Goal: Use online tool/utility: Utilize a website feature to perform a specific function

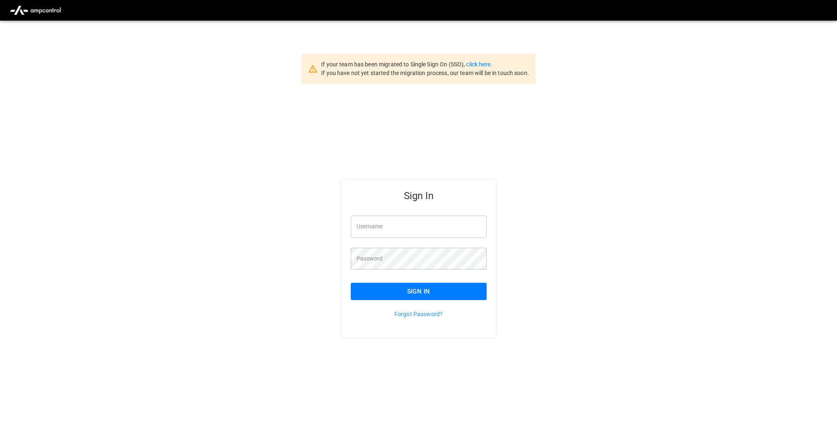
type input "*********"
click at [395, 292] on button "Sign In" at bounding box center [419, 291] width 136 height 17
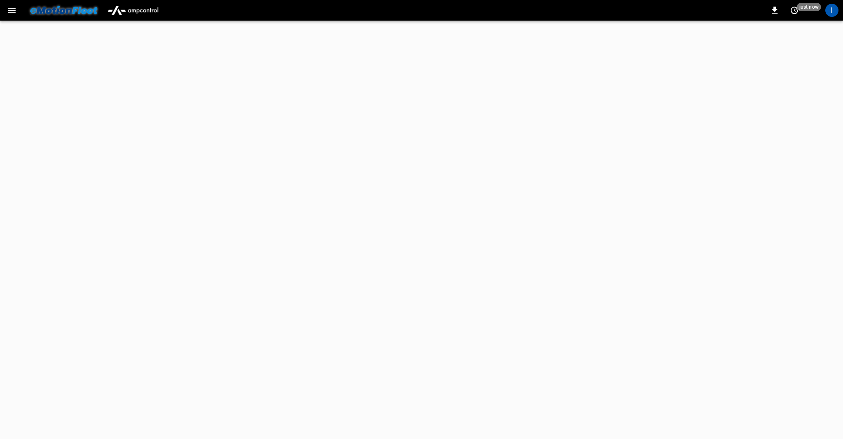
click at [12, 9] on icon "button" at bounding box center [12, 10] width 10 height 10
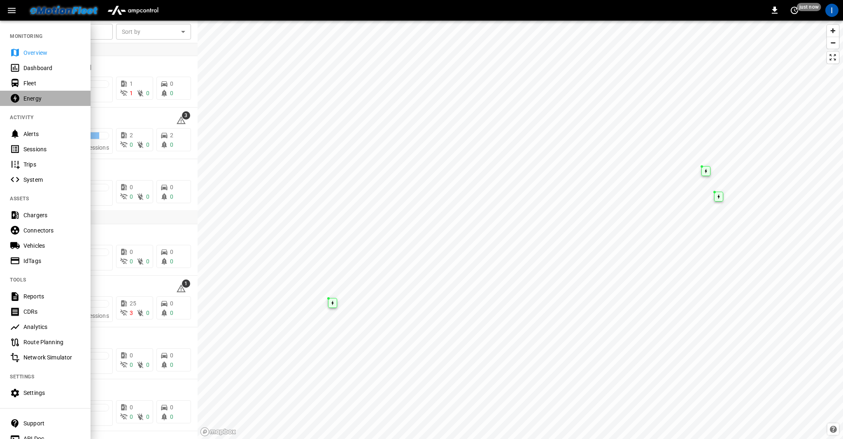
click at [42, 103] on div "Energy" at bounding box center [45, 98] width 91 height 15
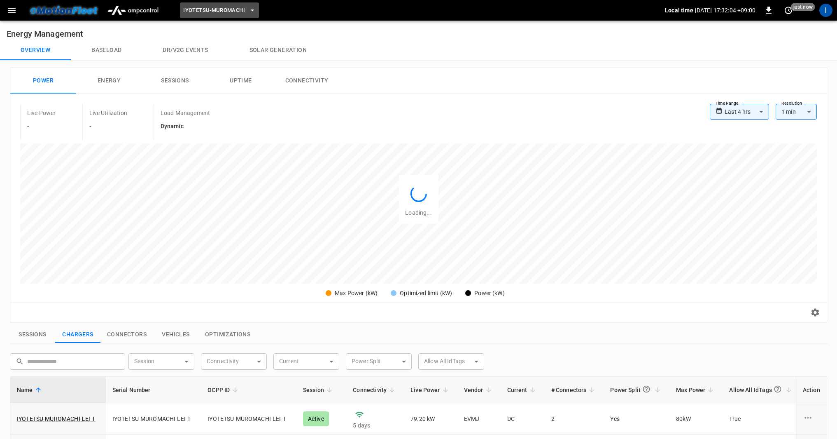
click at [219, 14] on span "Iyotetsu-Muromachi" at bounding box center [214, 10] width 62 height 9
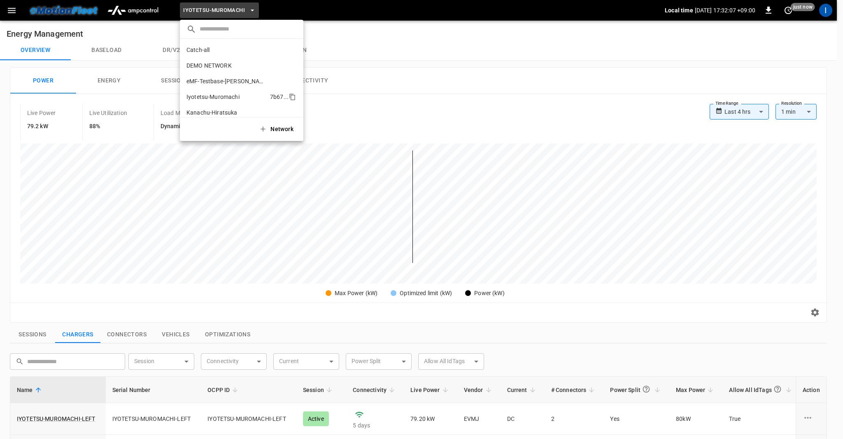
click at [229, 93] on p "Iyotetsu-Muromachi" at bounding box center [227, 97] width 80 height 8
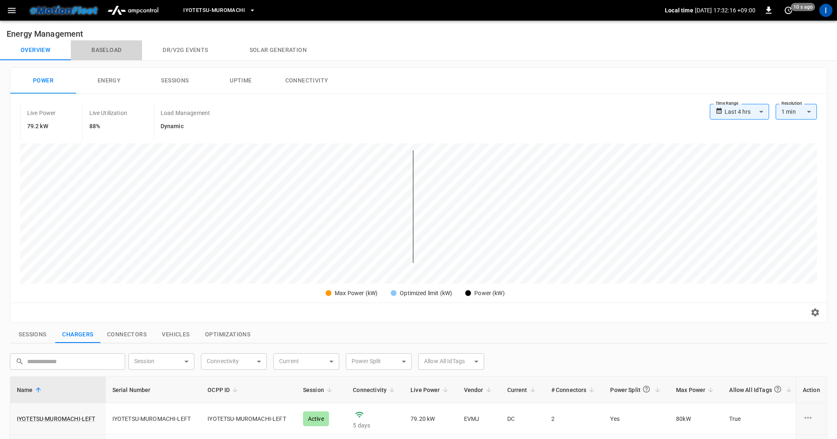
click at [86, 50] on button "Baseload" at bounding box center [106, 50] width 71 height 20
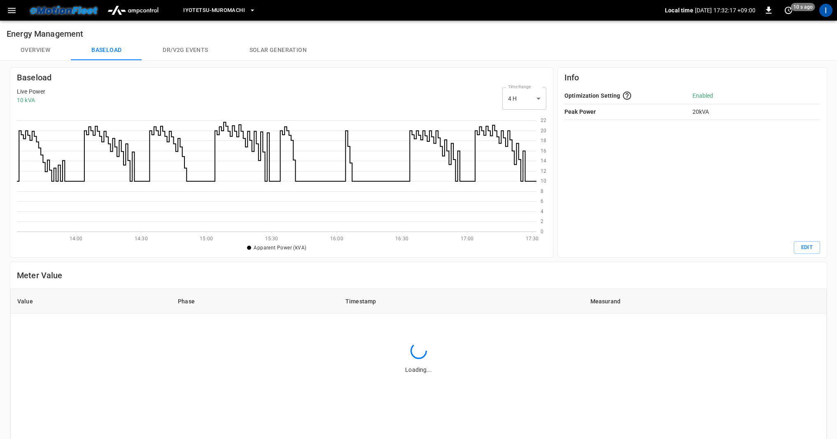
scroll to position [113, 514]
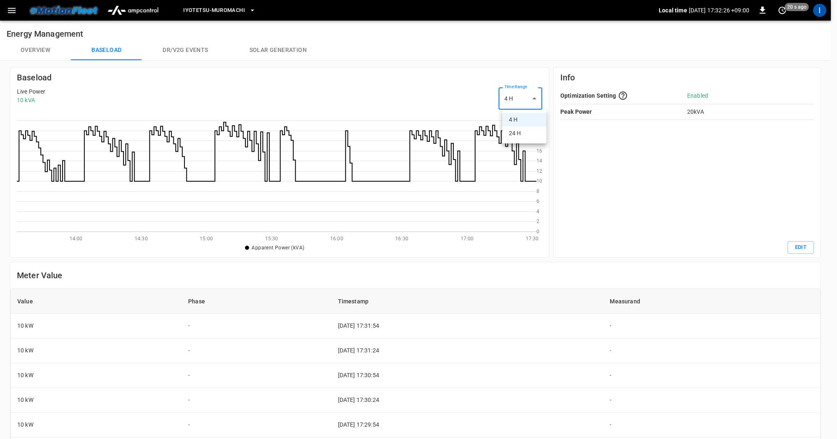
click at [529, 93] on body "Iyotetsu-Muromachi Local time 2025-10-01 17:32:26 +09:00 0 20 s ago I Energy Ma…" at bounding box center [418, 312] width 837 height 625
click at [521, 134] on li "24 H" at bounding box center [524, 133] width 44 height 14
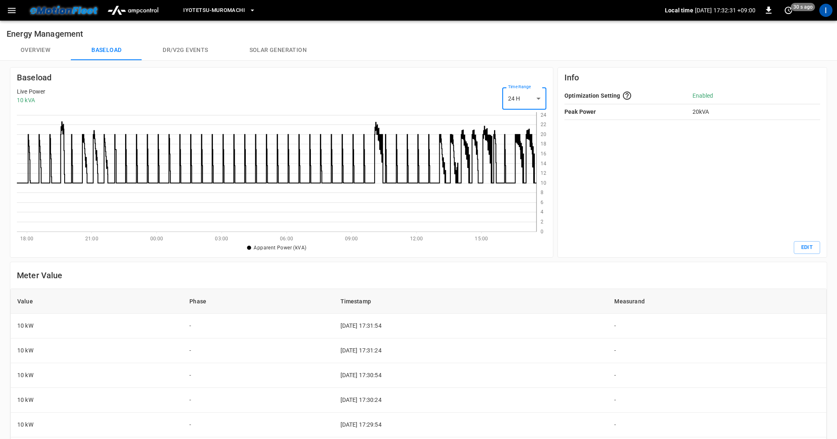
click at [516, 104] on body "Iyotetsu-Muromachi Local time 2025-10-01 17:32:31 +09:00 0 30 s ago I Energy Ma…" at bounding box center [418, 312] width 837 height 625
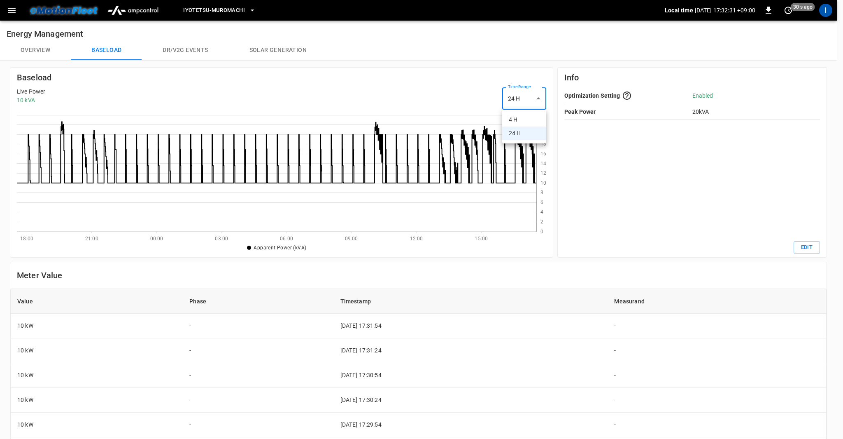
click at [513, 116] on li "4 H" at bounding box center [524, 120] width 44 height 14
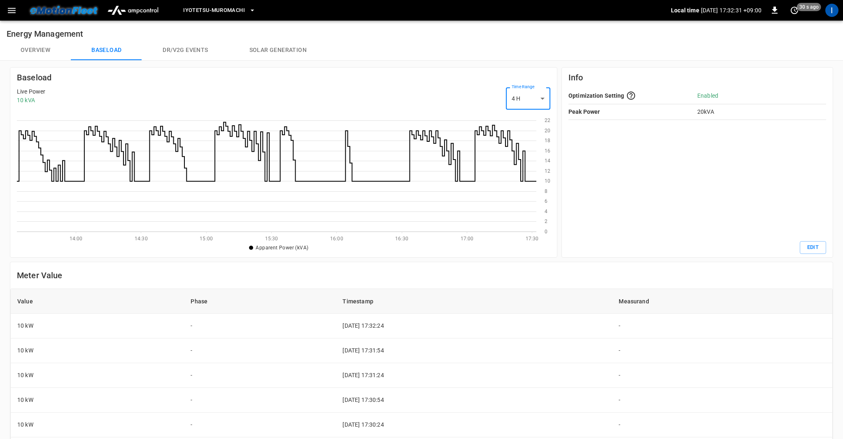
type input "**"
